Goal: Navigation & Orientation: Find specific page/section

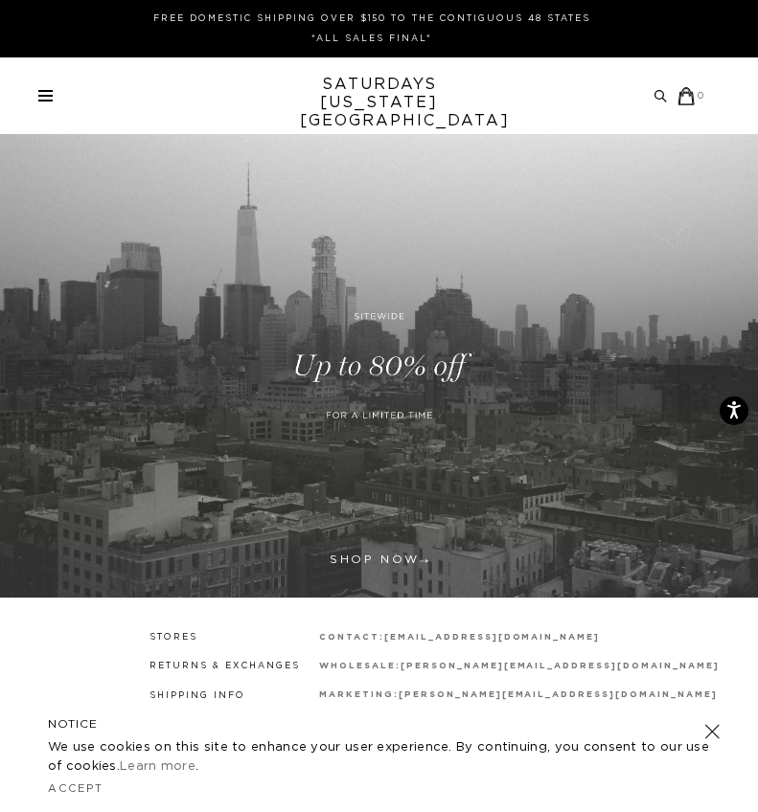
click at [385, 411] on link at bounding box center [379, 366] width 758 height 464
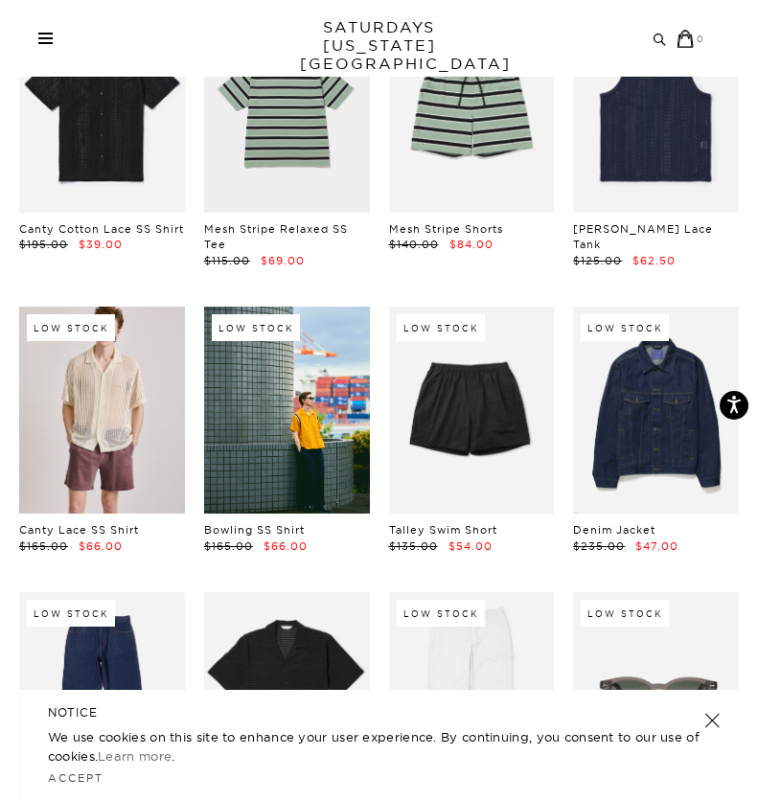
scroll to position [1114, 0]
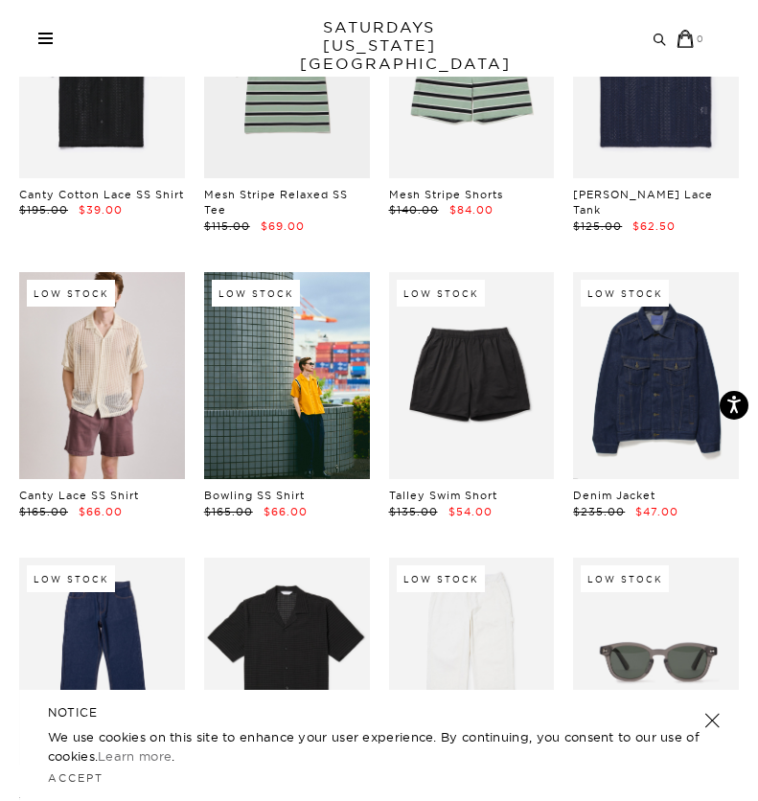
click at [703, 712] on header "NOTICE" at bounding box center [379, 712] width 662 height 17
click at [710, 715] on link at bounding box center [711, 720] width 27 height 27
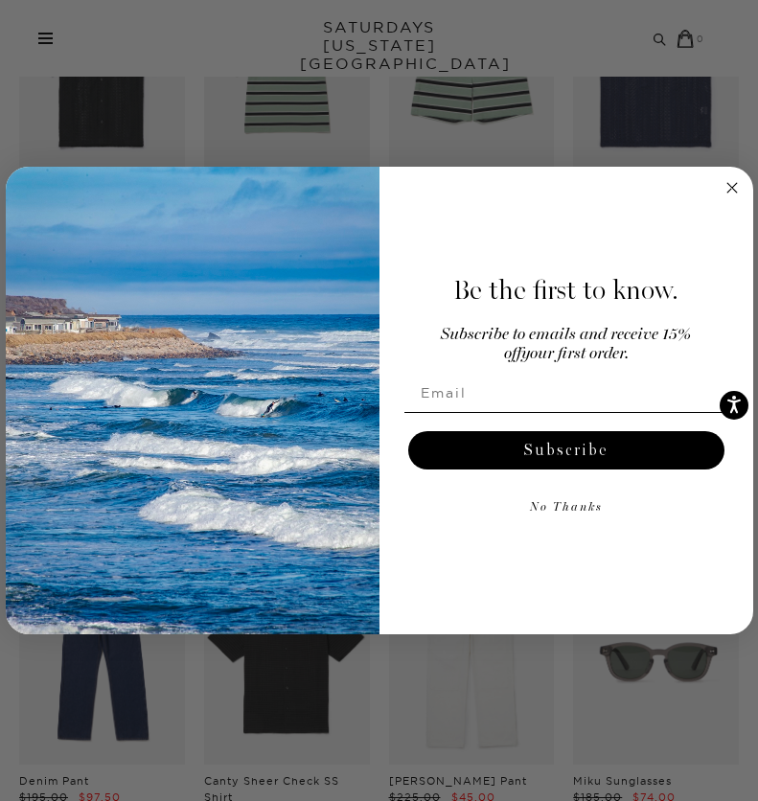
click at [729, 189] on circle "Close dialog" at bounding box center [731, 188] width 22 height 22
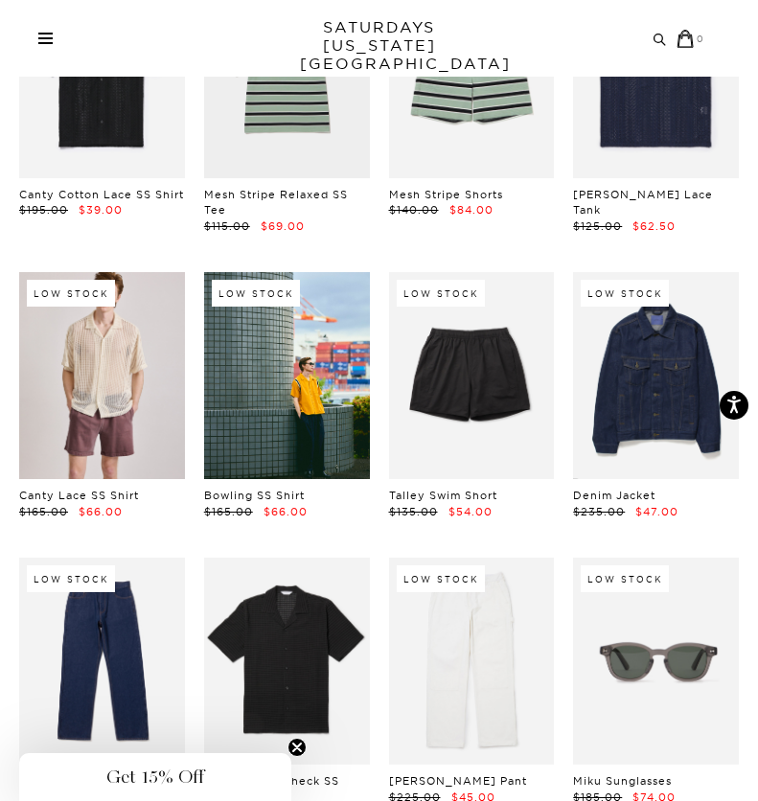
click at [43, 34] on span at bounding box center [45, 34] width 14 height 2
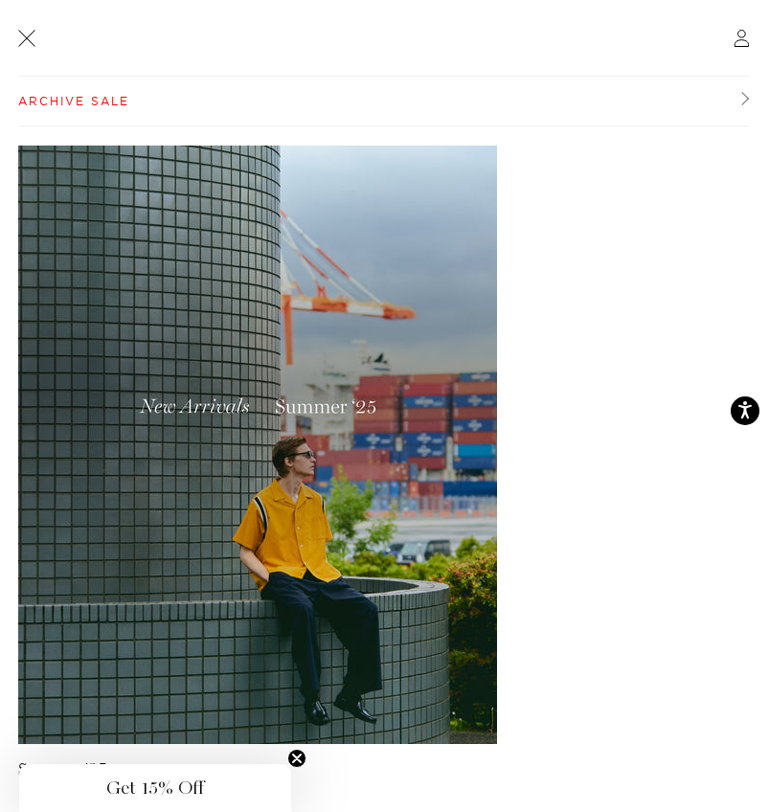
scroll to position [10, 0]
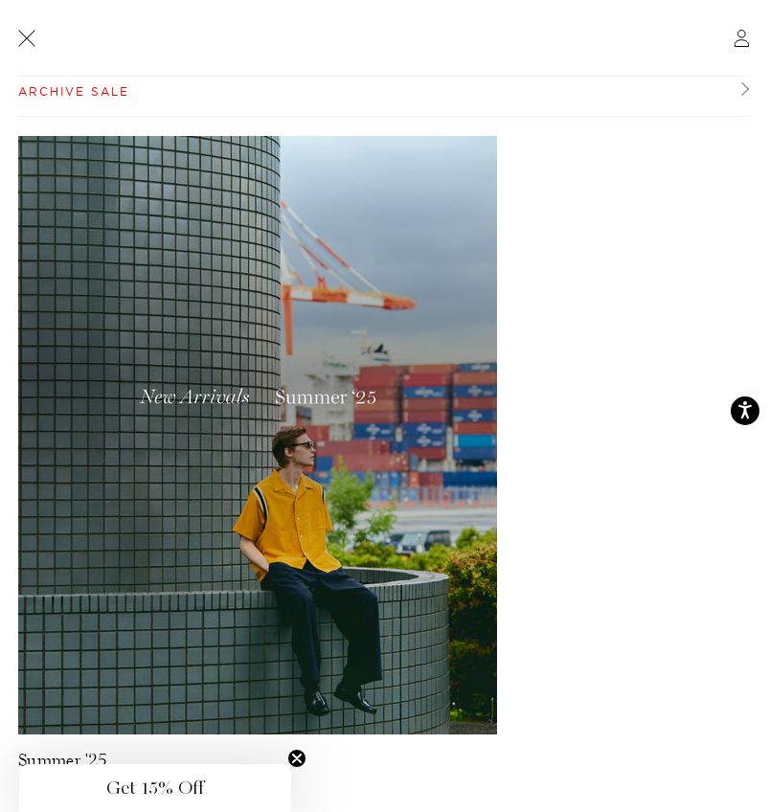
click at [375, 376] on img at bounding box center [257, 435] width 479 height 599
